Goal: Task Accomplishment & Management: Manage account settings

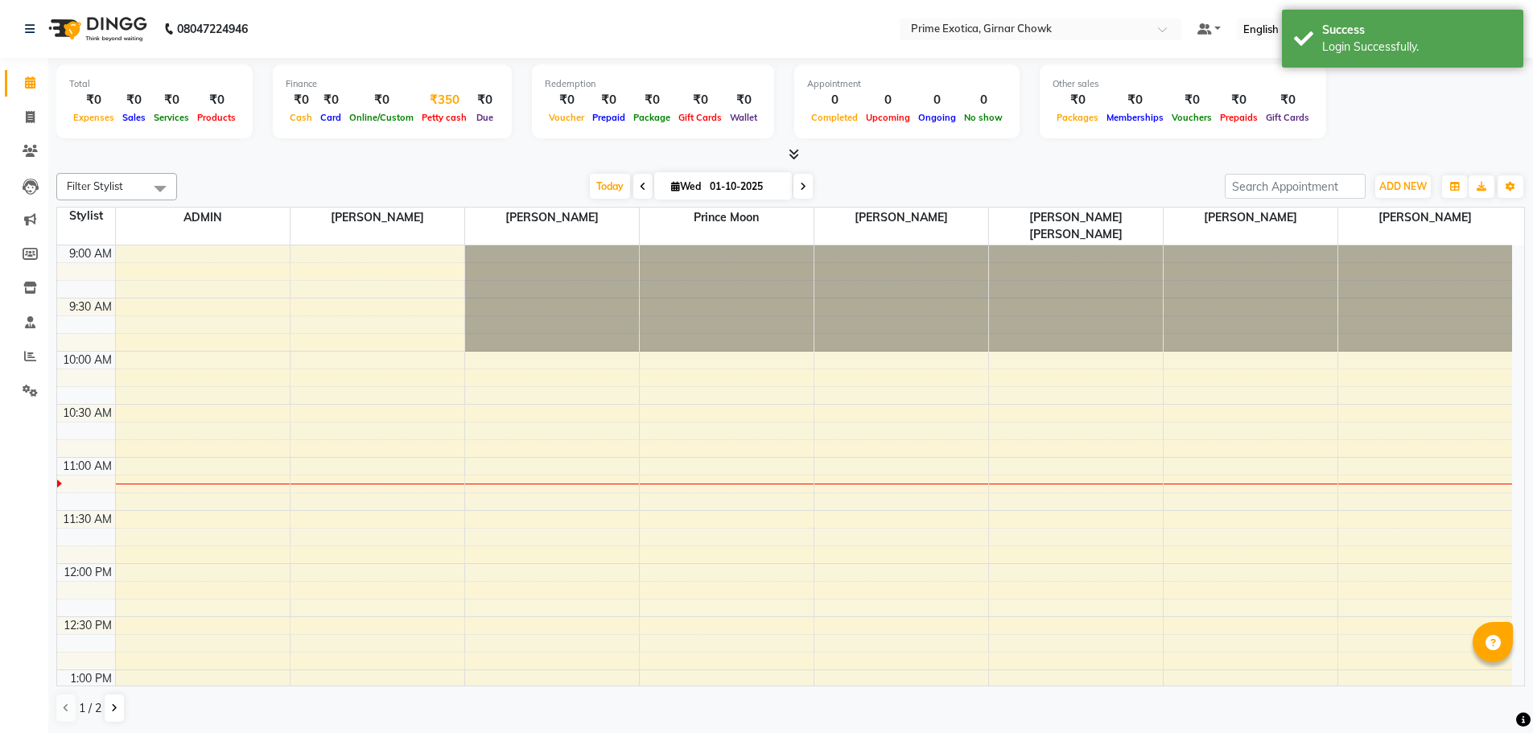
click at [430, 118] on span "Petty cash" at bounding box center [444, 117] width 53 height 11
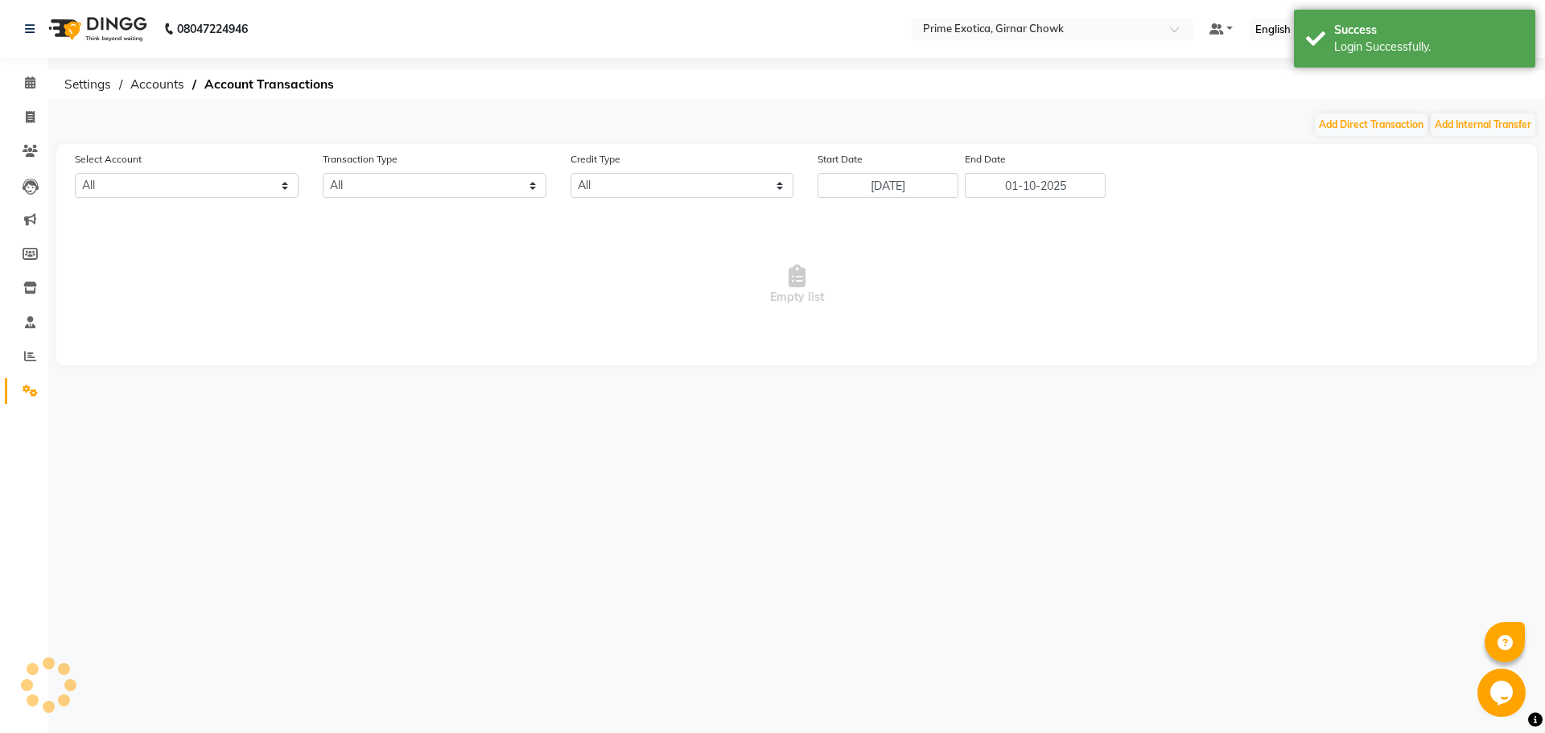
select select "4748"
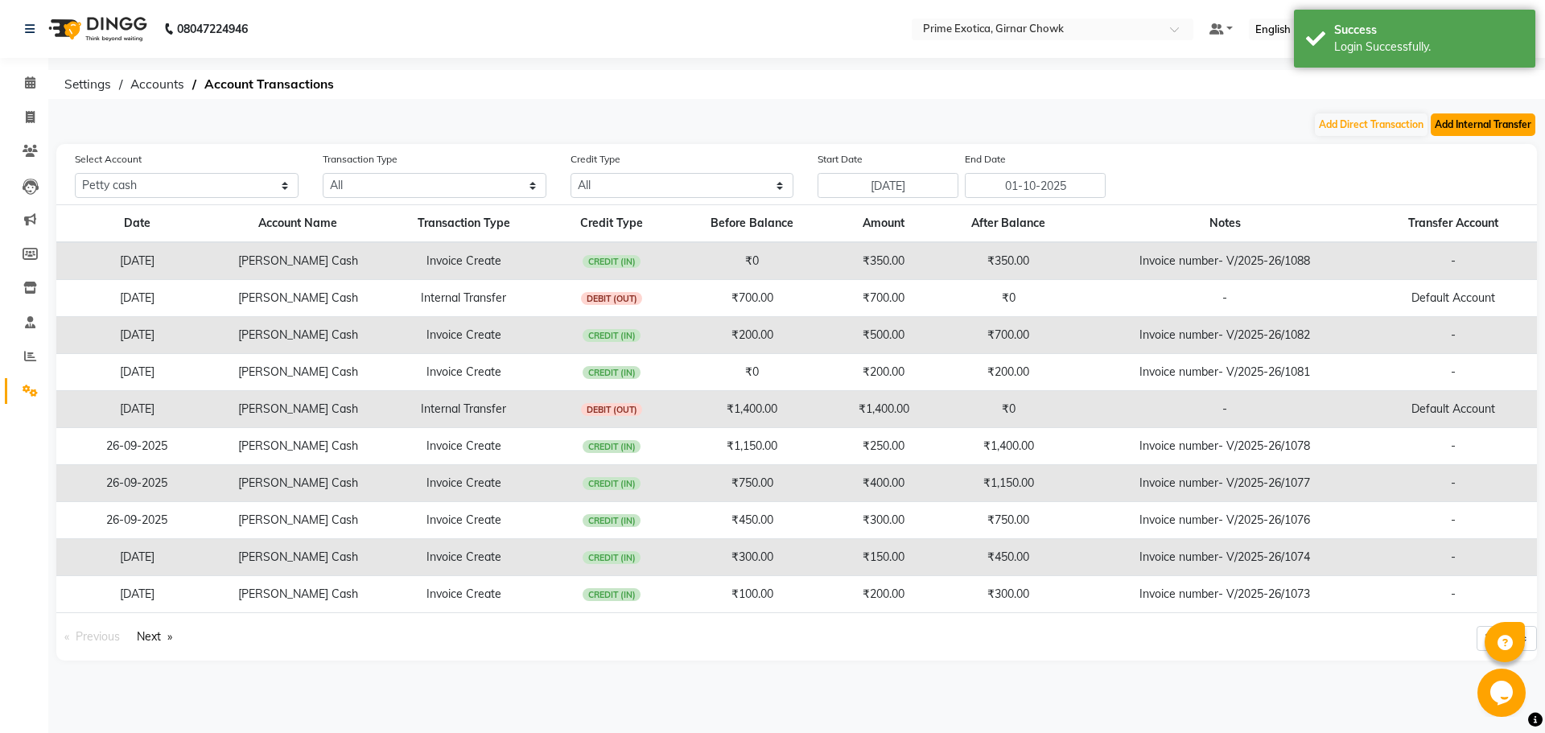
click at [1466, 133] on button "Add Internal Transfer" at bounding box center [1483, 124] width 105 height 23
select select "internal transfer"
select select "4748"
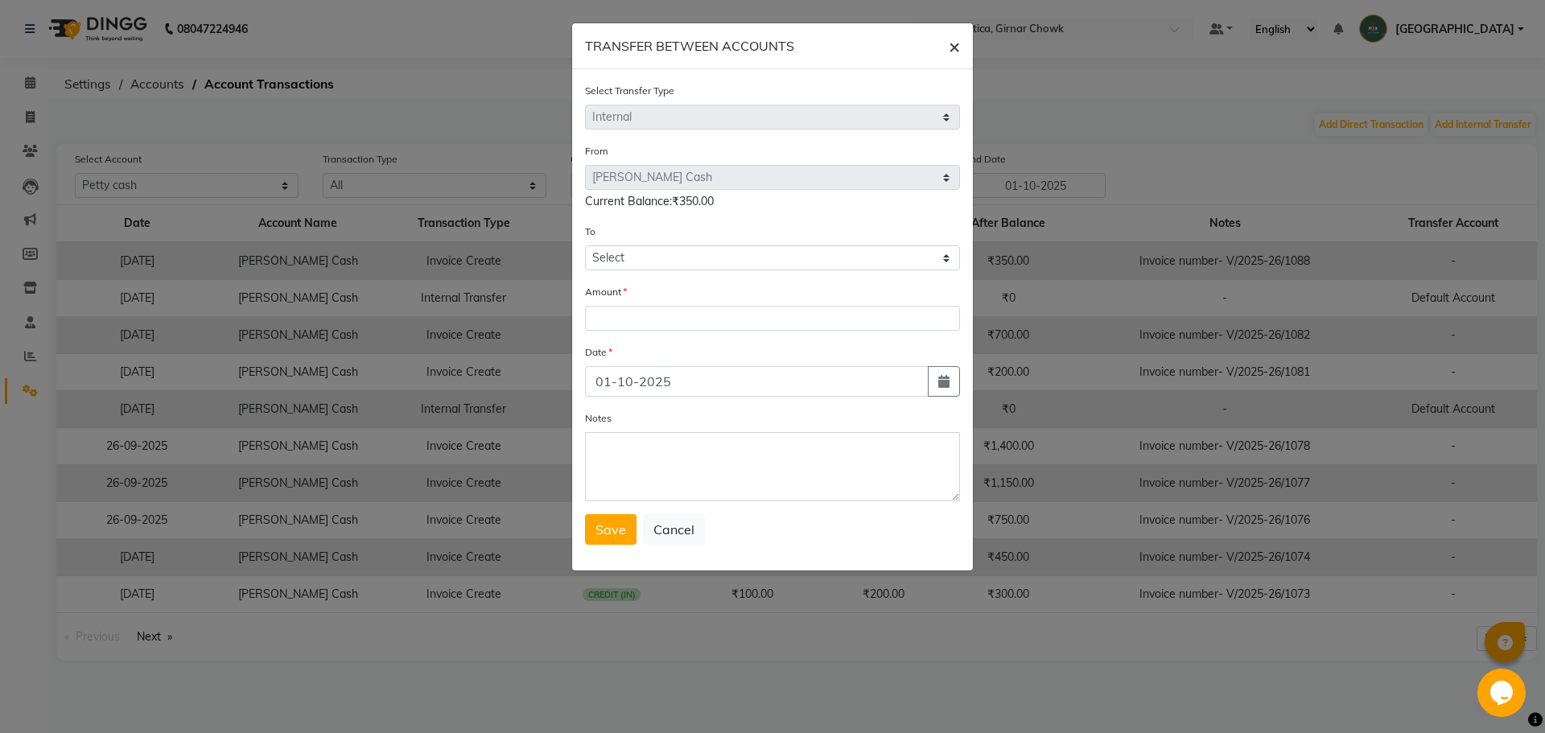
click at [950, 48] on span "×" at bounding box center [954, 46] width 11 height 24
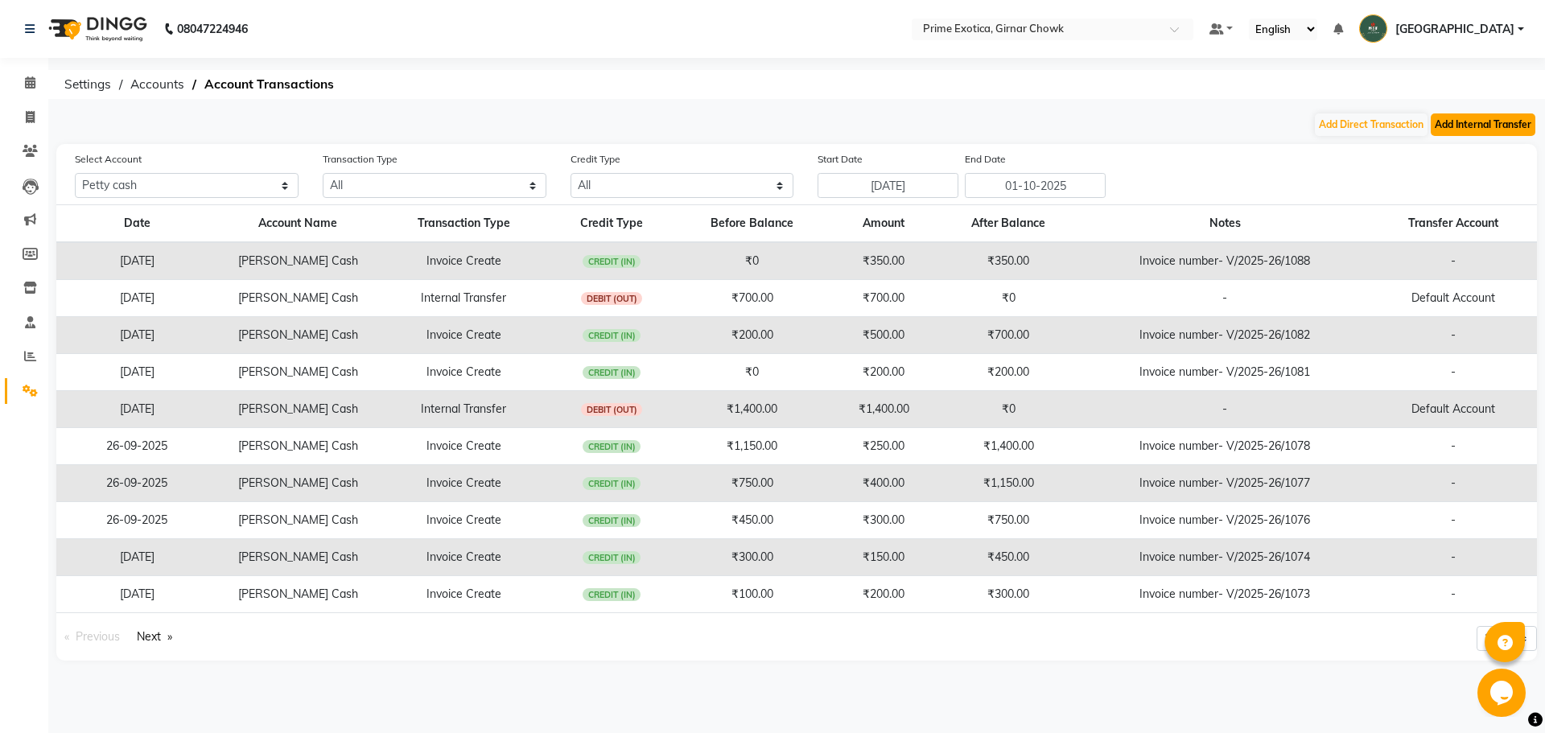
click at [1445, 128] on button "Add Internal Transfer" at bounding box center [1483, 124] width 105 height 23
select select "internal transfer"
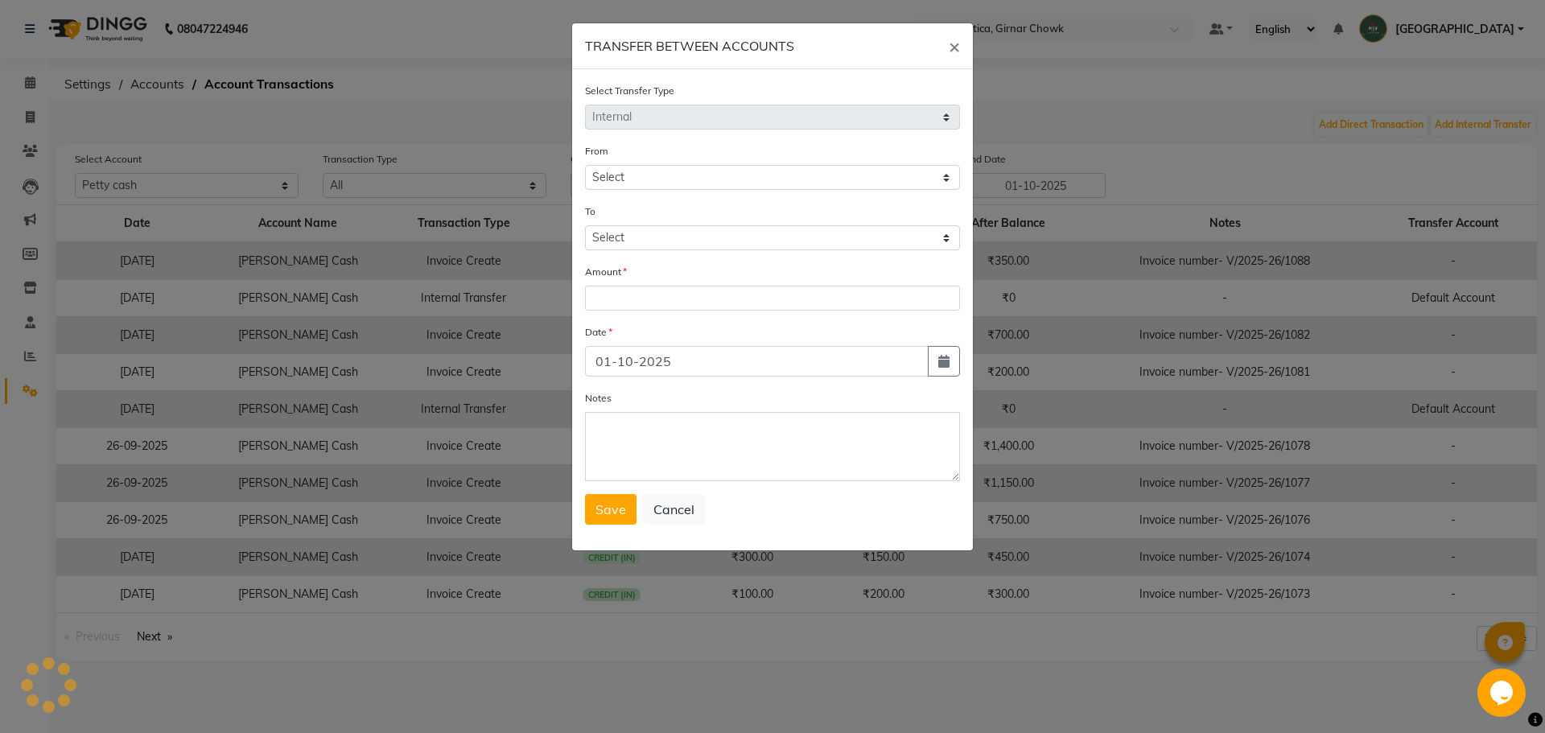
select select "4748"
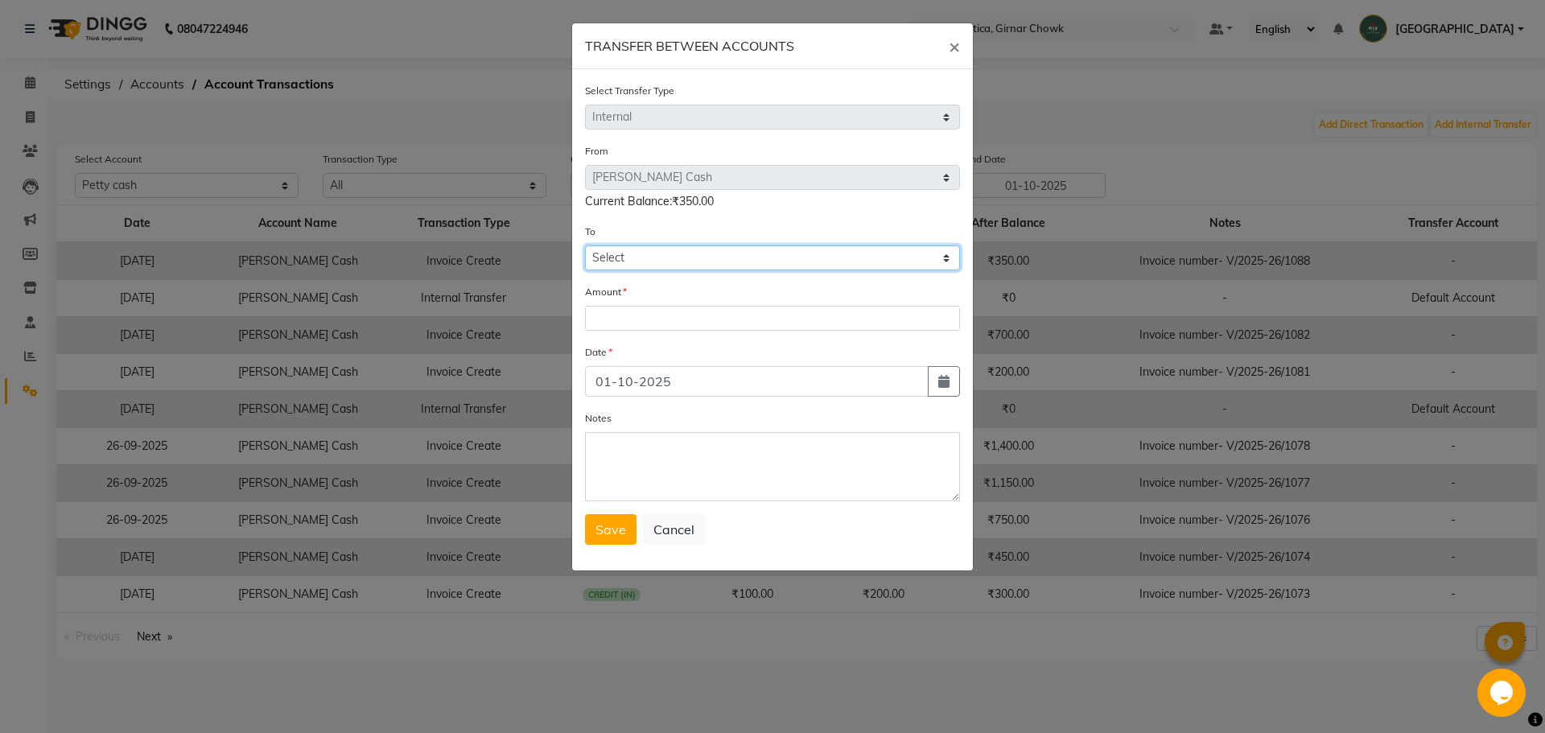
click at [727, 268] on select "Select [PERSON_NAME] Cash Default Account" at bounding box center [772, 257] width 375 height 25
select select "4749"
click at [585, 245] on select "Select [PERSON_NAME] Cash Default Account" at bounding box center [772, 257] width 375 height 25
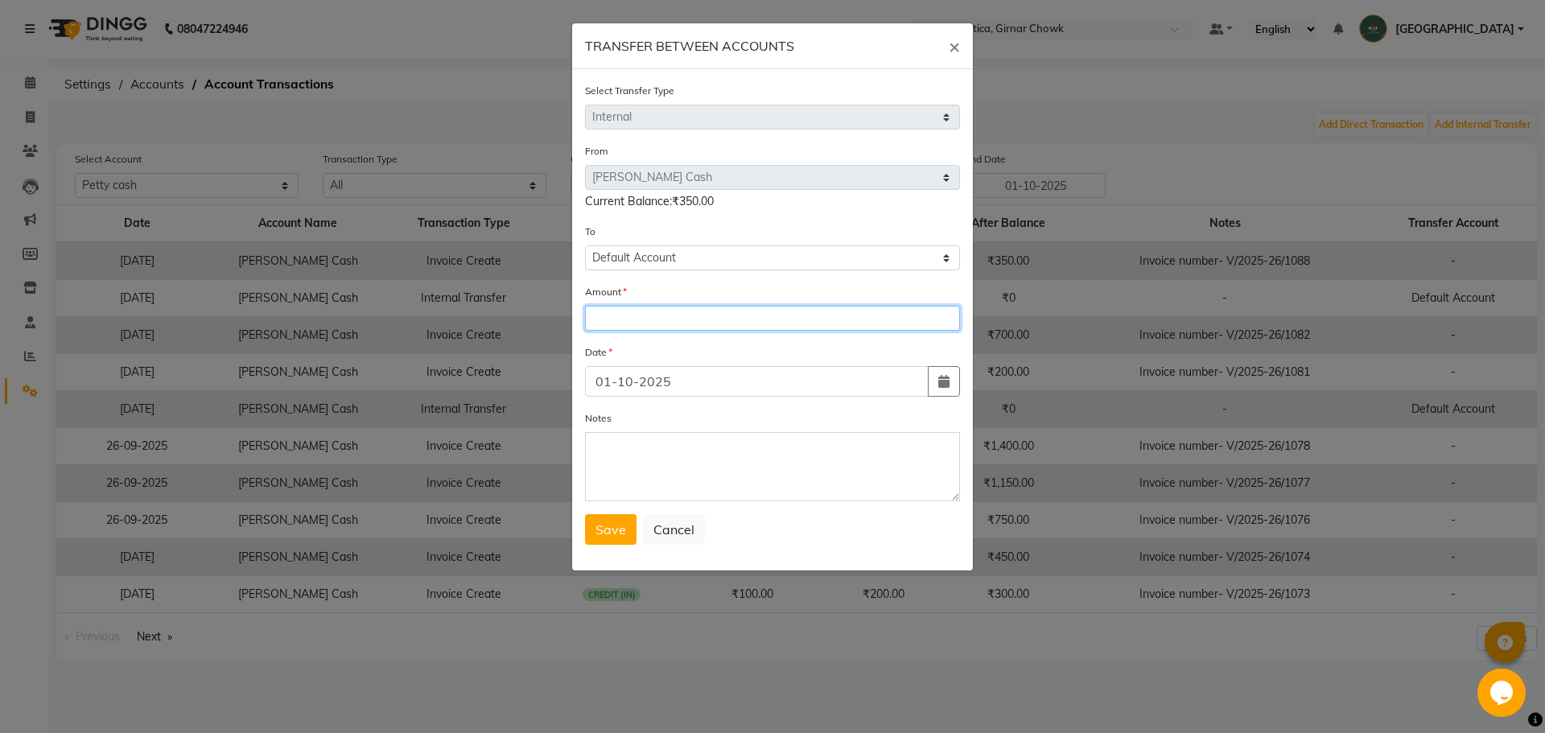
click at [709, 327] on input "number" at bounding box center [772, 318] width 375 height 25
type input "350"
click at [616, 538] on button "Save" at bounding box center [610, 529] width 51 height 31
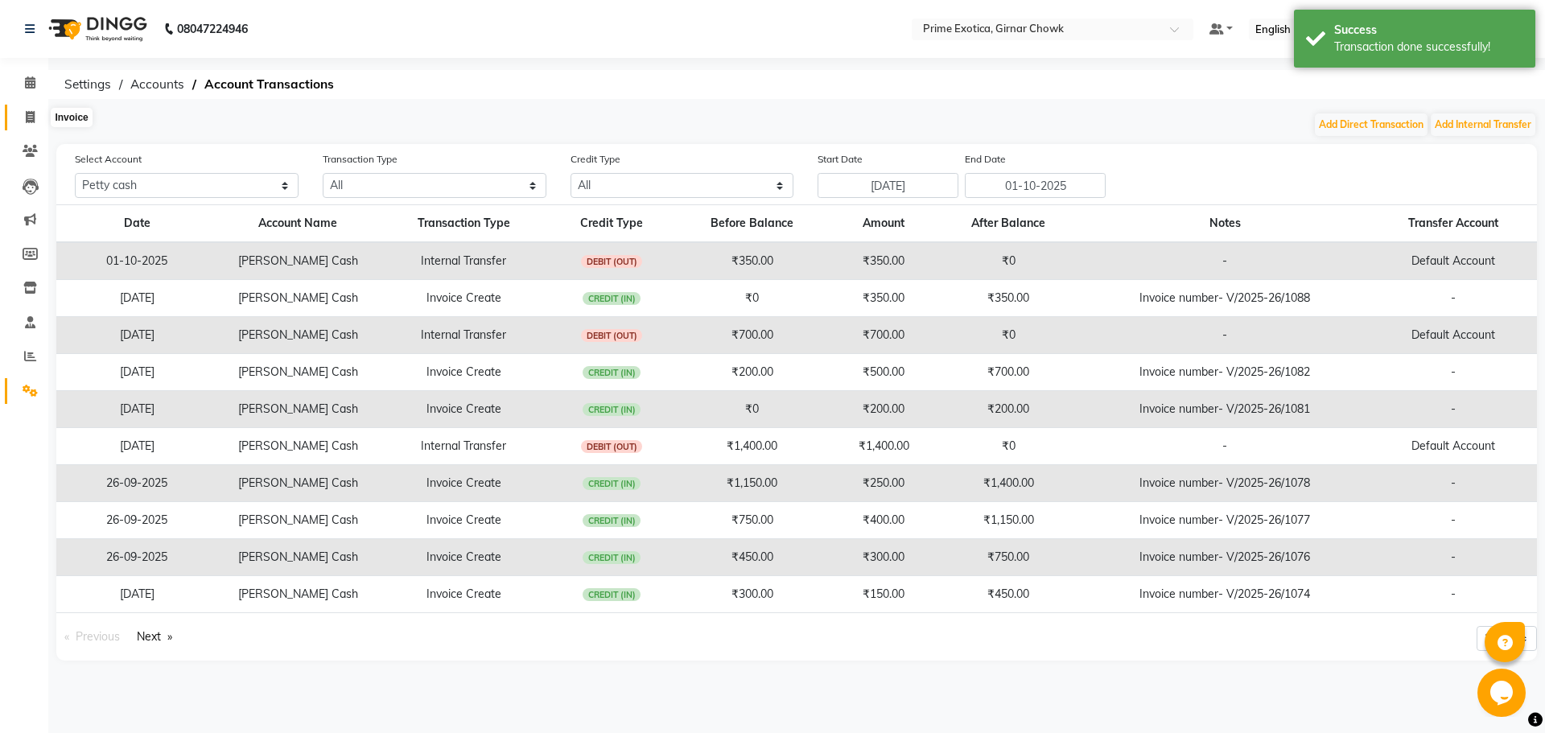
click at [35, 115] on span at bounding box center [30, 118] width 28 height 19
select select "service"
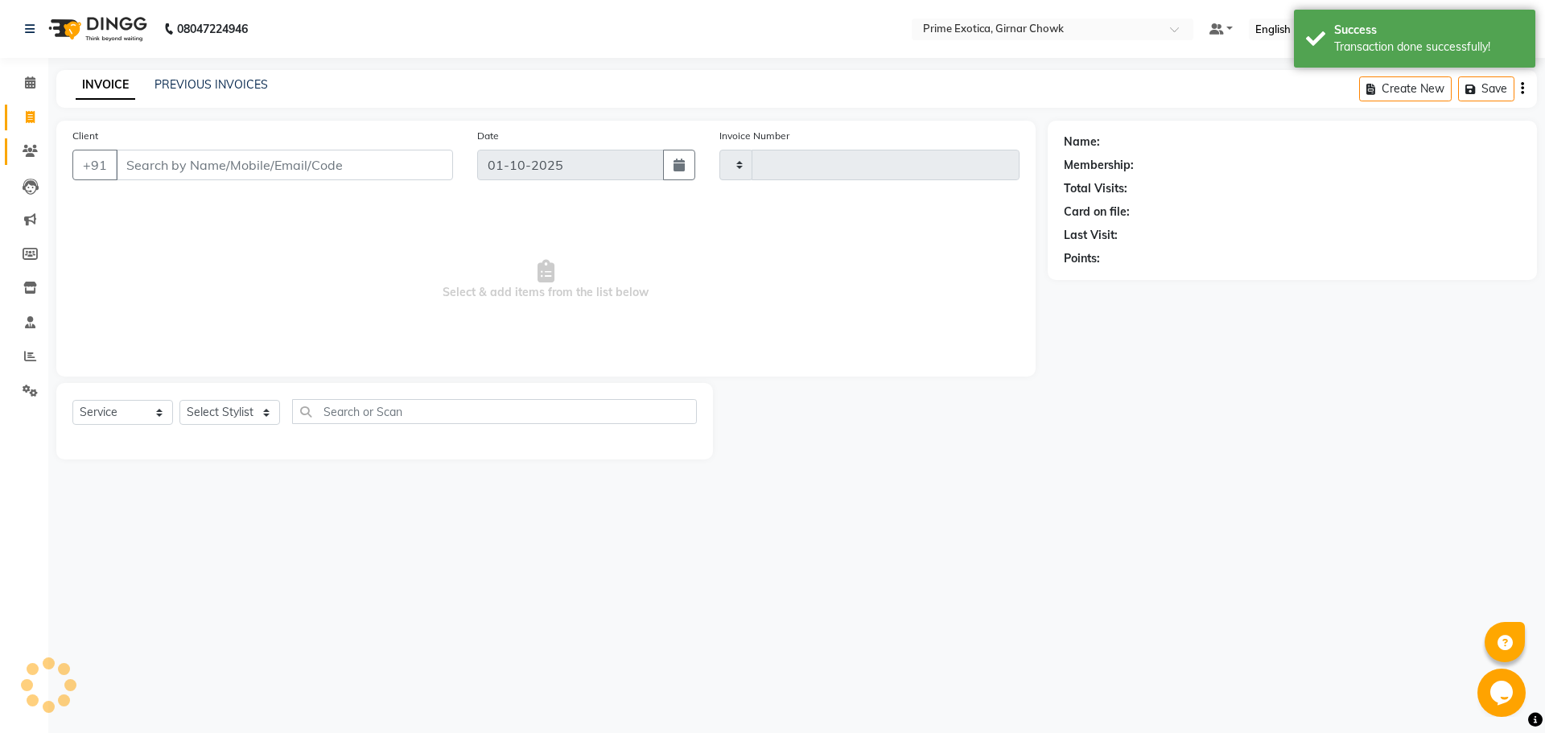
type input "1090"
select select "5796"
click at [180, 91] on link "PREVIOUS INVOICES" at bounding box center [210, 84] width 113 height 14
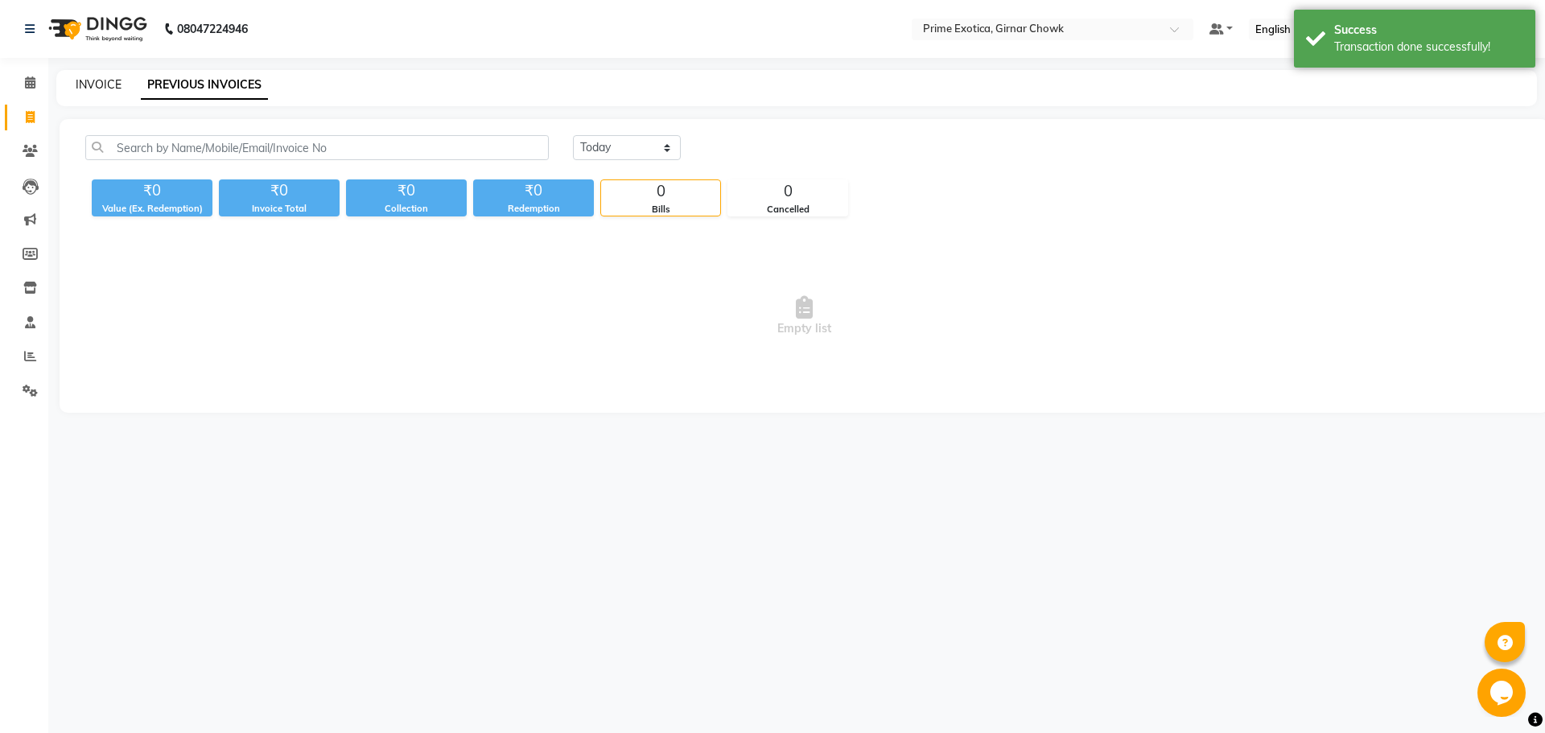
click at [89, 91] on link "INVOICE" at bounding box center [99, 84] width 46 height 14
select select "5796"
select select "service"
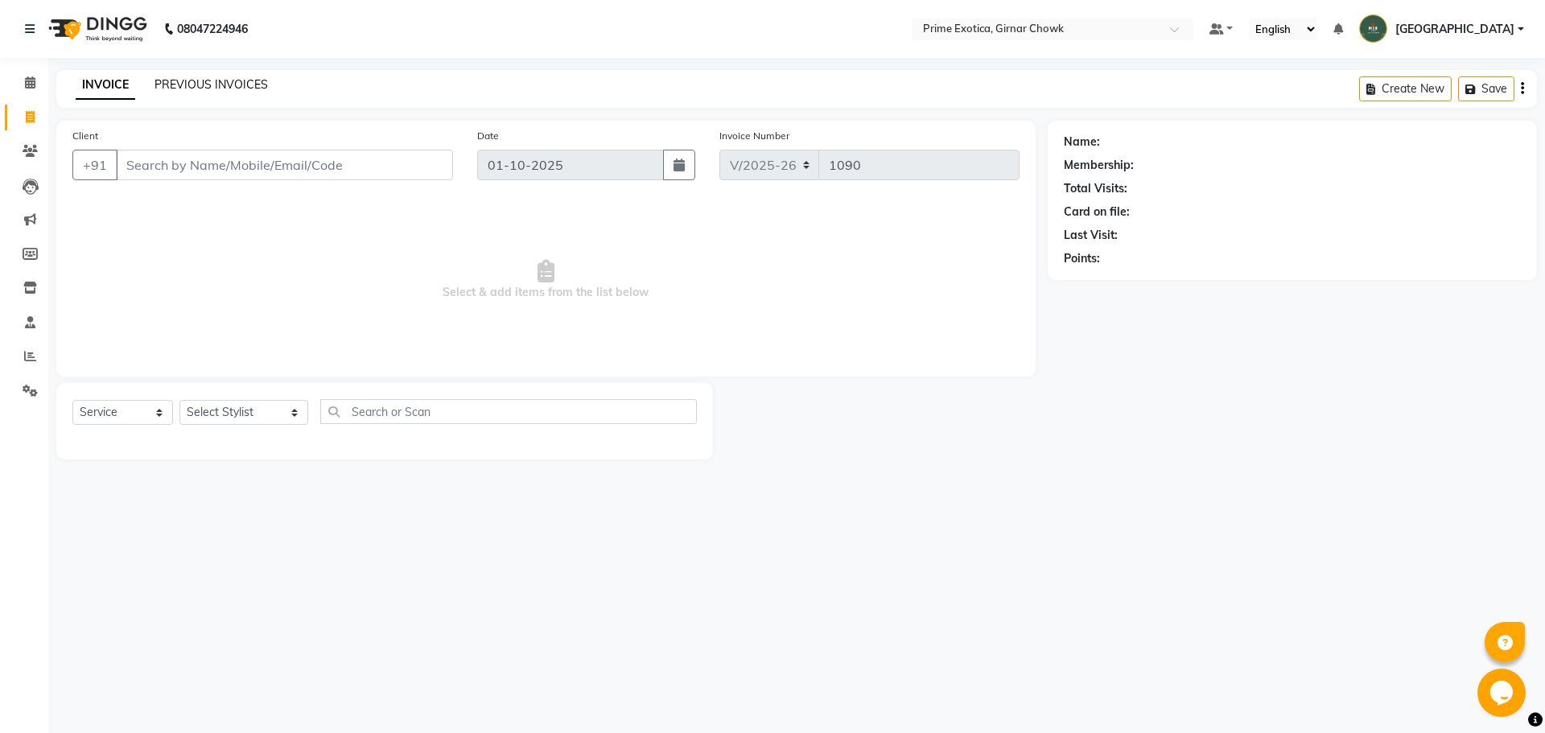
click at [194, 86] on link "PREVIOUS INVOICES" at bounding box center [210, 84] width 113 height 14
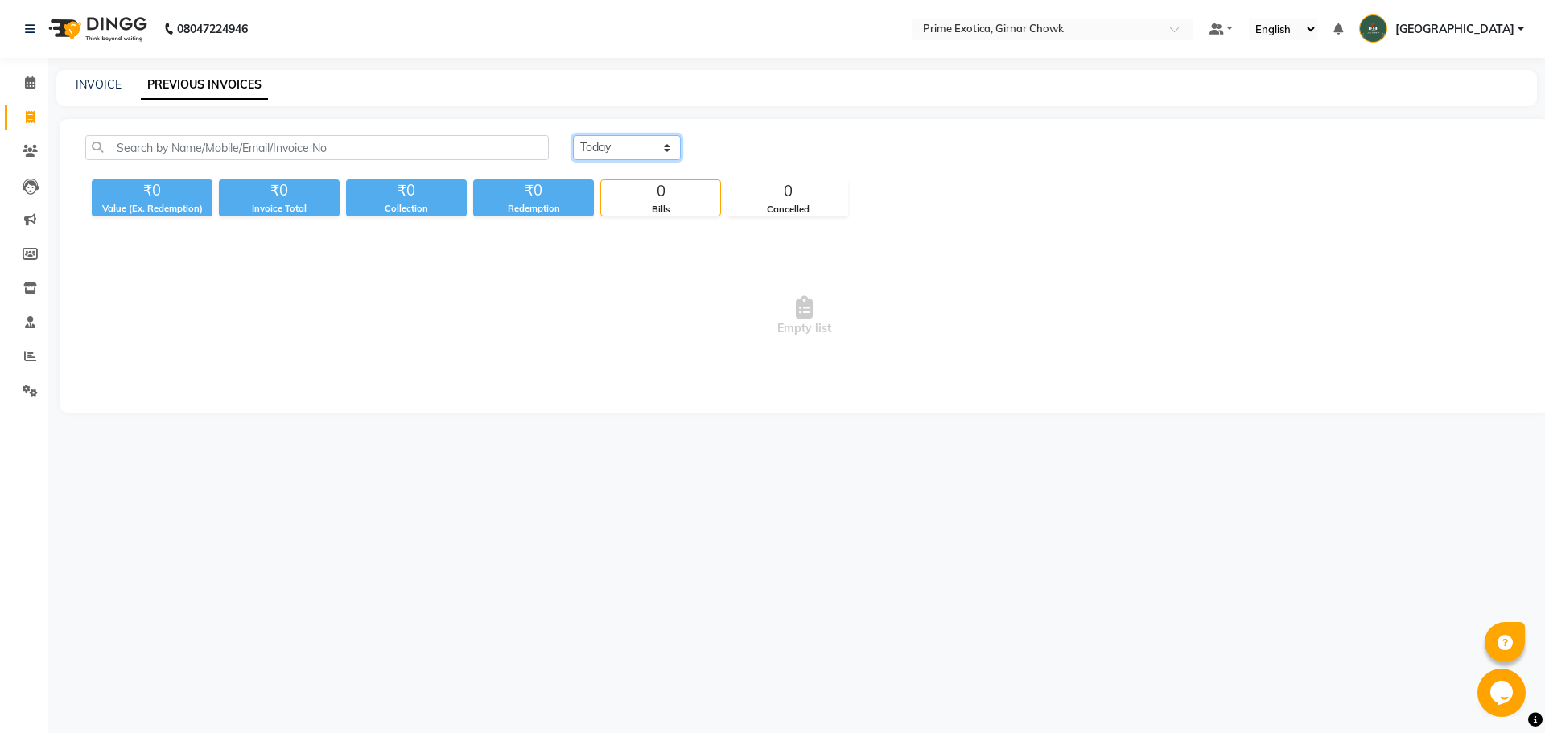
click at [609, 146] on select "[DATE] [DATE] Custom Range" at bounding box center [627, 147] width 108 height 25
click at [573, 135] on select "[DATE] [DATE] Custom Range" at bounding box center [627, 147] width 108 height 25
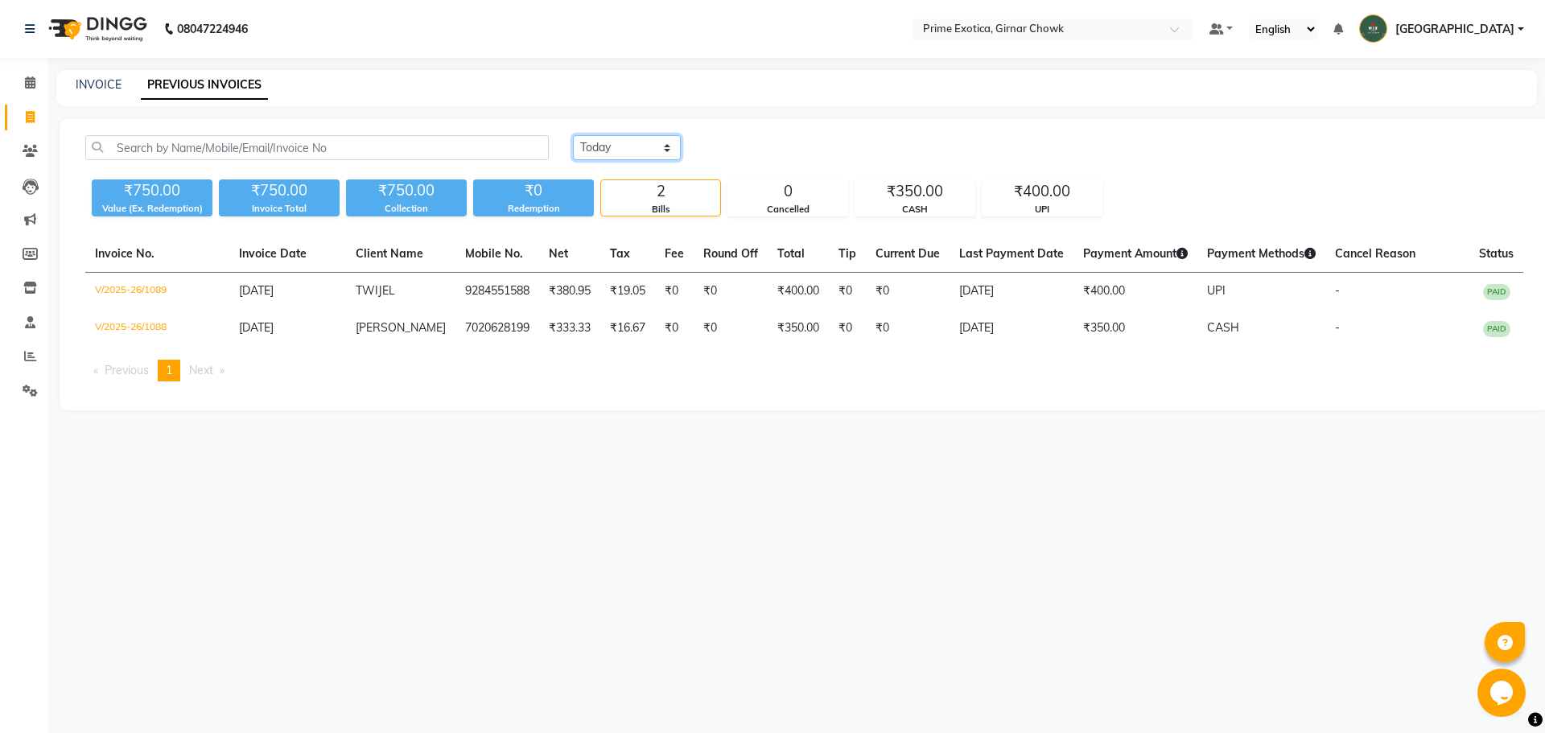
drag, startPoint x: 644, startPoint y: 145, endPoint x: 641, endPoint y: 155, distance: 10.9
click at [644, 145] on select "[DATE] [DATE] Custom Range" at bounding box center [627, 147] width 108 height 25
select select "range"
click at [573, 135] on select "[DATE] [DATE] Custom Range" at bounding box center [627, 147] width 108 height 25
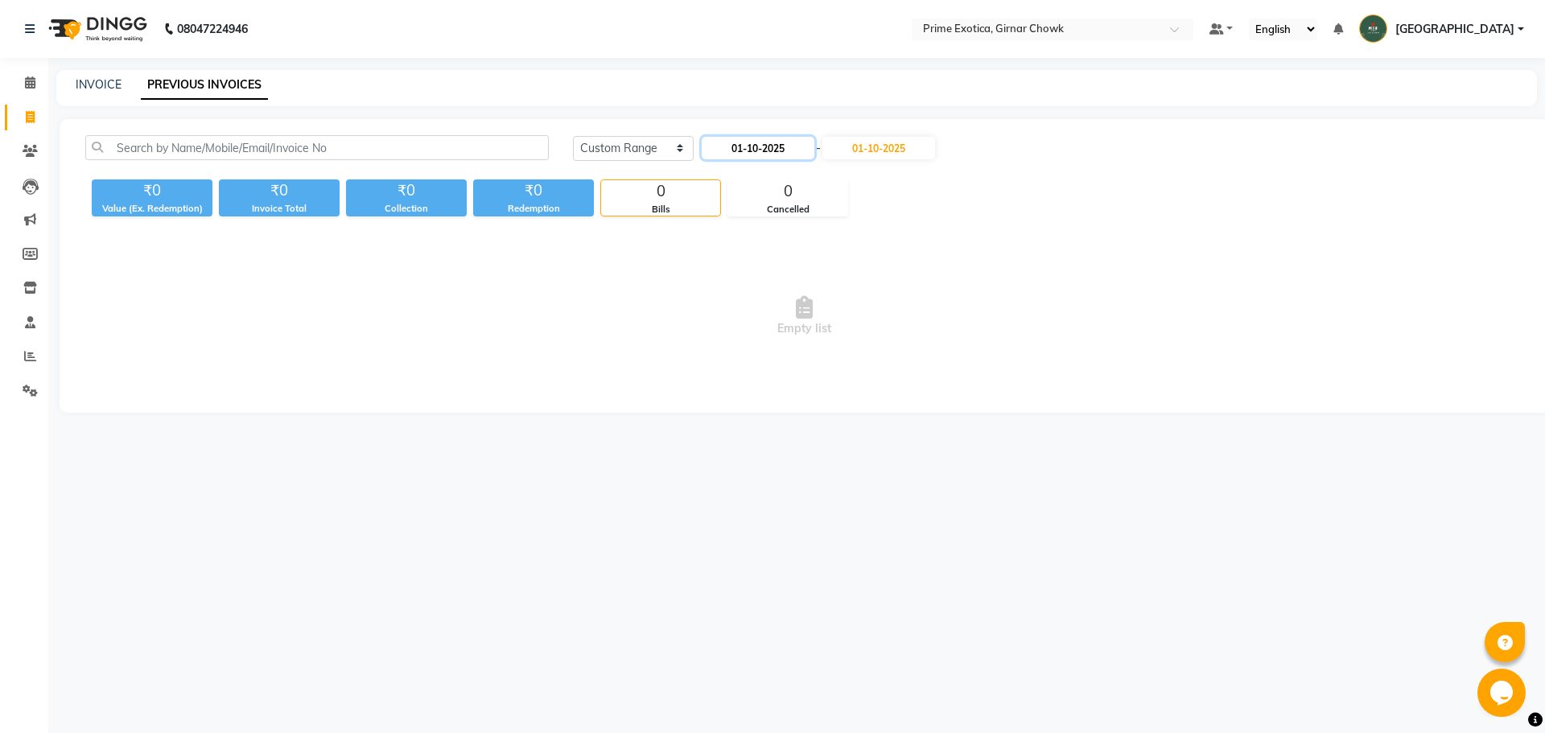
click at [751, 145] on input "01-10-2025" at bounding box center [758, 148] width 113 height 23
select select "10"
select select "2025"
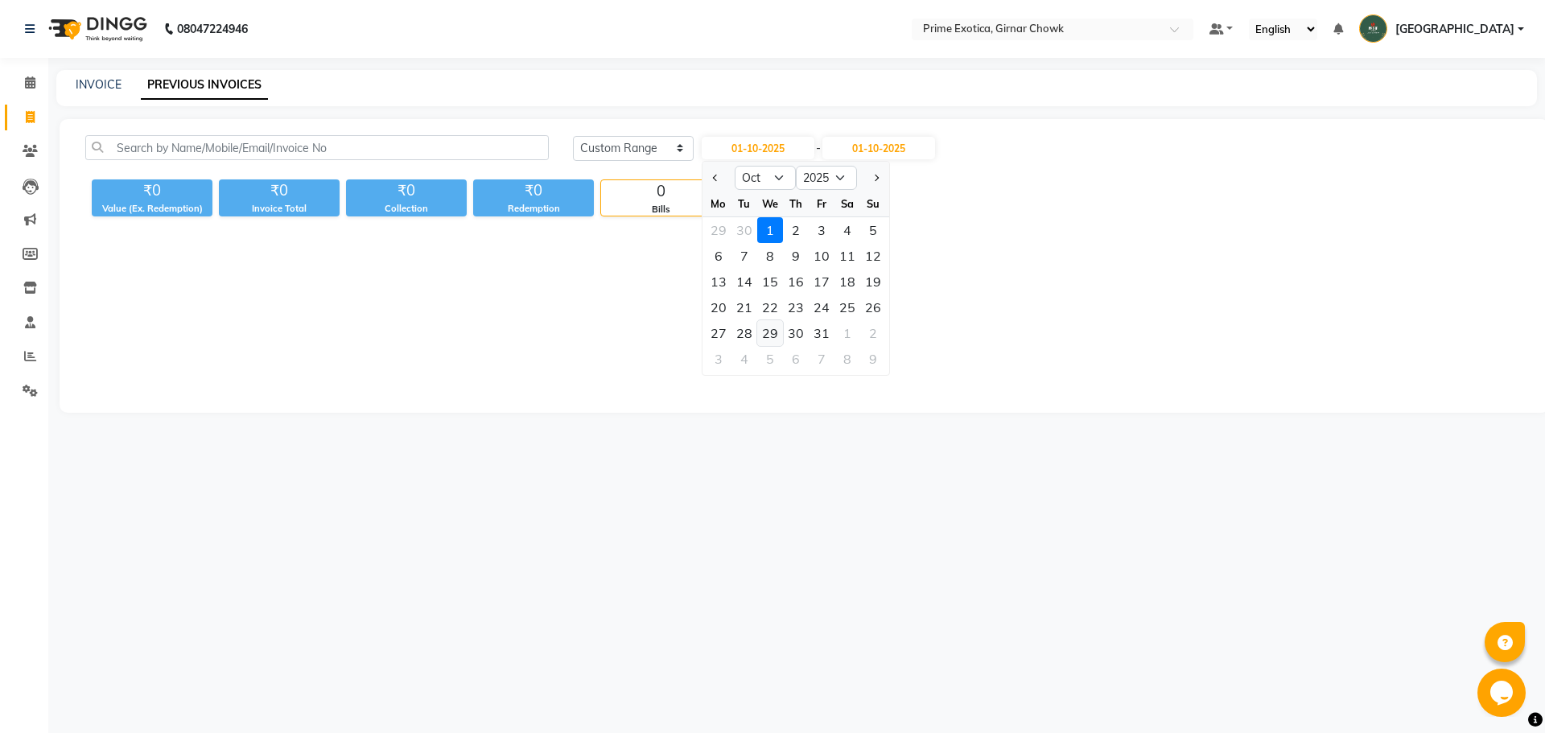
click at [776, 331] on div "29" at bounding box center [770, 333] width 26 height 26
type input "[DATE]"
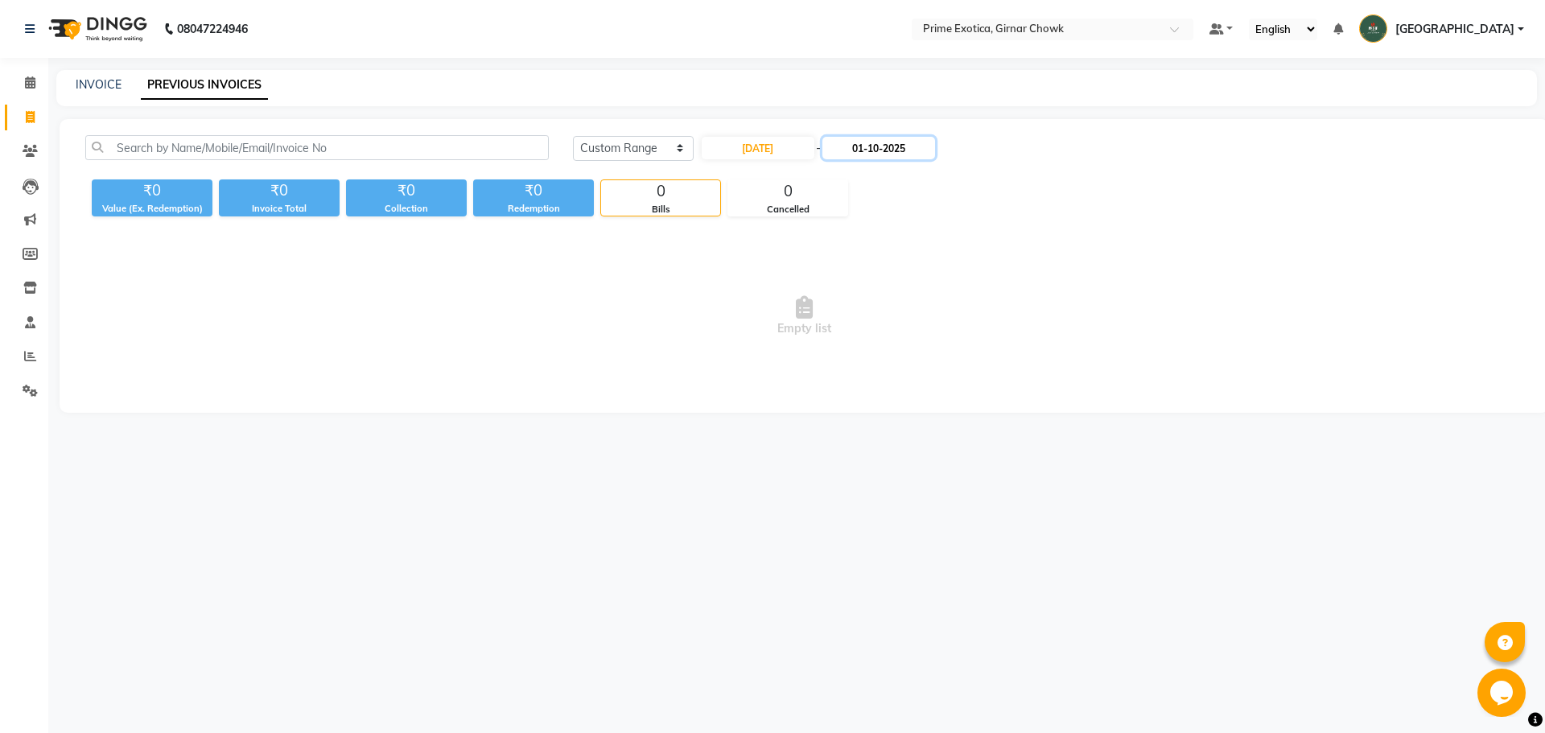
click at [863, 146] on input "01-10-2025" at bounding box center [878, 148] width 113 height 23
click at [902, 332] on div "29" at bounding box center [901, 333] width 26 height 26
type input "[DATE]"
drag, startPoint x: 659, startPoint y: 146, endPoint x: 651, endPoint y: 159, distance: 15.2
click at [659, 146] on select "[DATE] [DATE] Custom Range" at bounding box center [627, 147] width 108 height 25
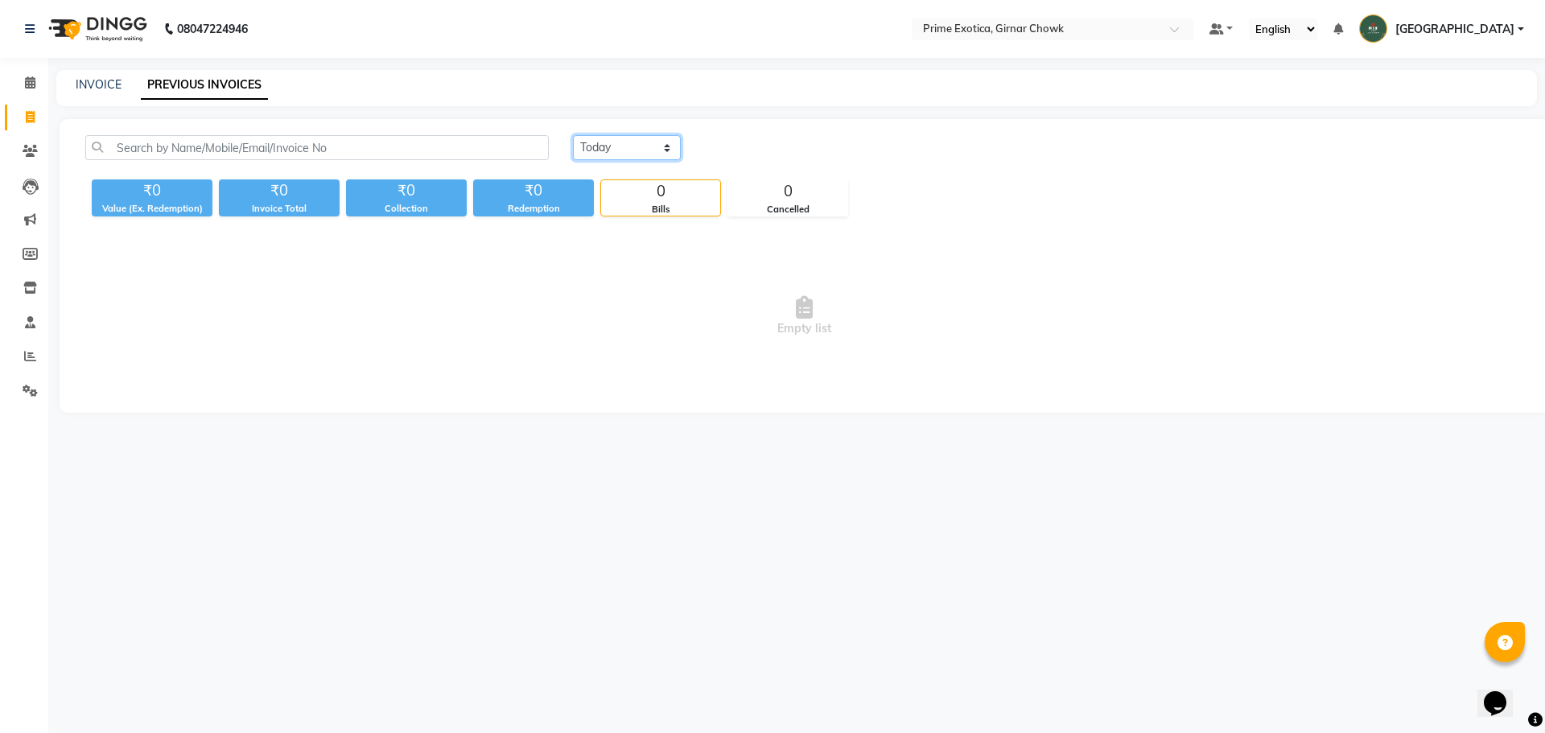
select select "[DATE]"
click at [573, 135] on select "[DATE] [DATE] Custom Range" at bounding box center [627, 147] width 108 height 25
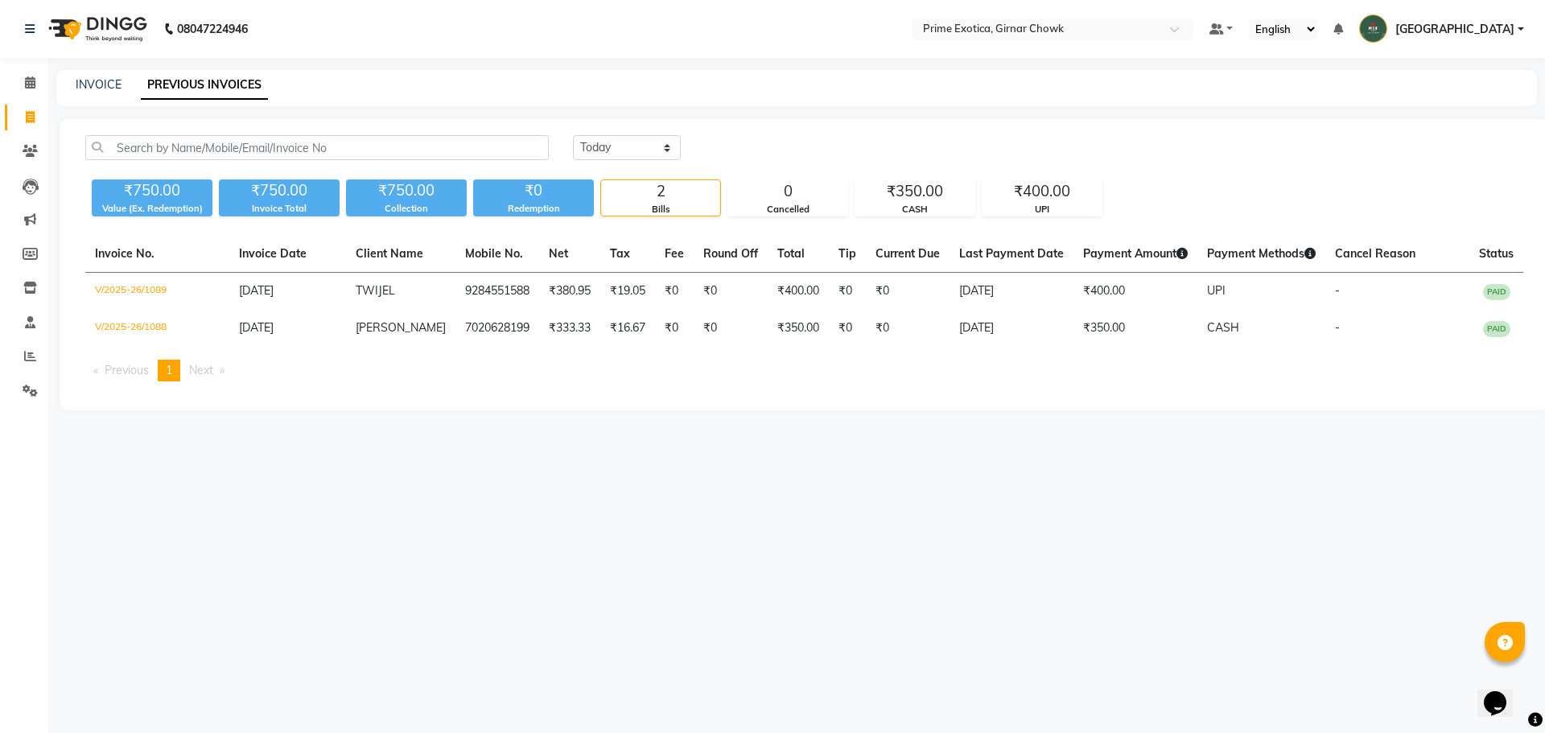
drag, startPoint x: 1078, startPoint y: 559, endPoint x: 1102, endPoint y: 458, distance: 104.0
click at [1077, 557] on div "08047224946 Select Location × Prime Exotica, Girnar Chowk Default Panel My Pane…" at bounding box center [772, 366] width 1545 height 733
